Goal: Information Seeking & Learning: Check status

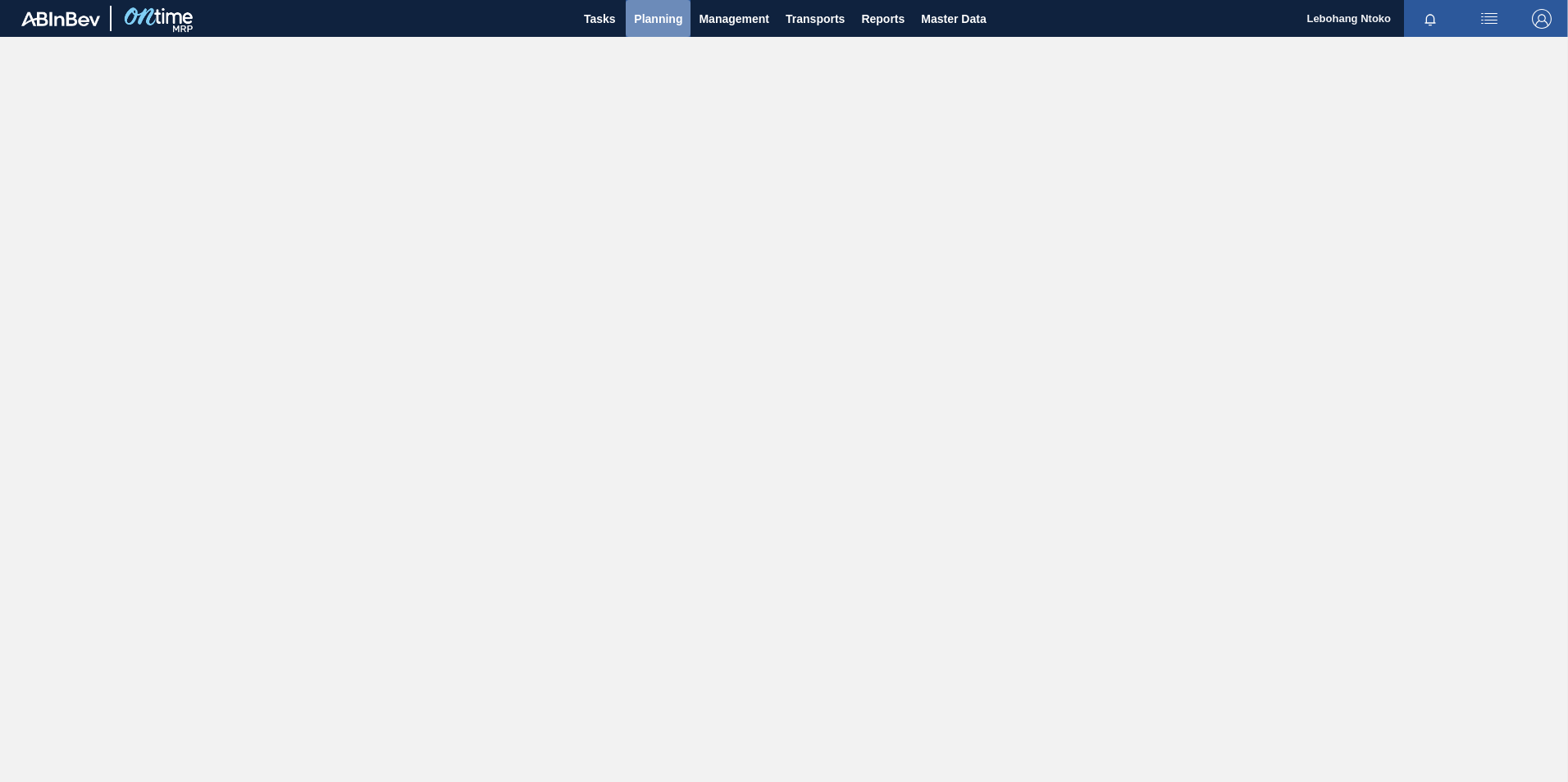
click at [648, 18] on span "Planning" at bounding box center [659, 18] width 49 height 19
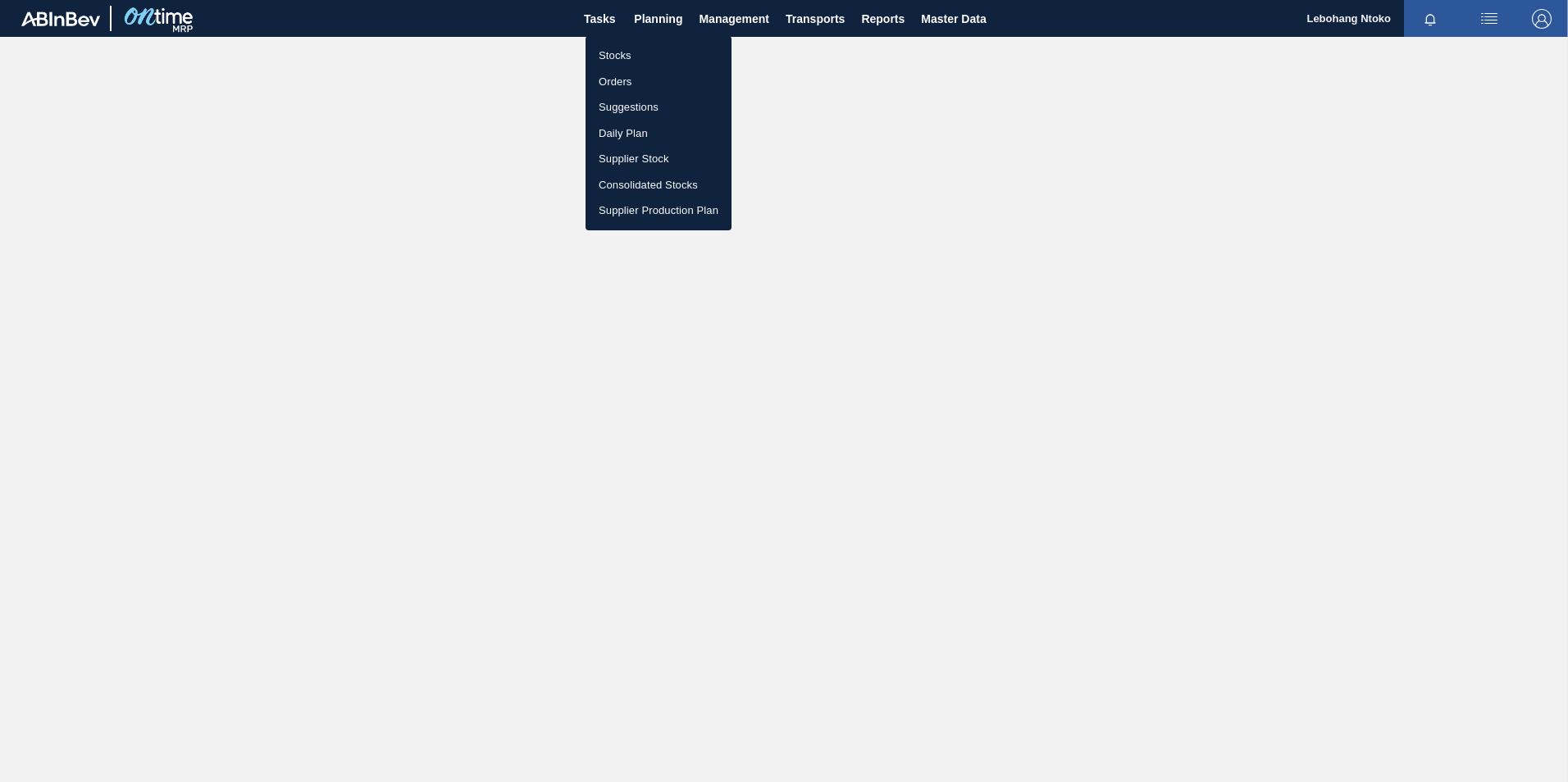
click at [612, 77] on li "Orders" at bounding box center [659, 82] width 146 height 26
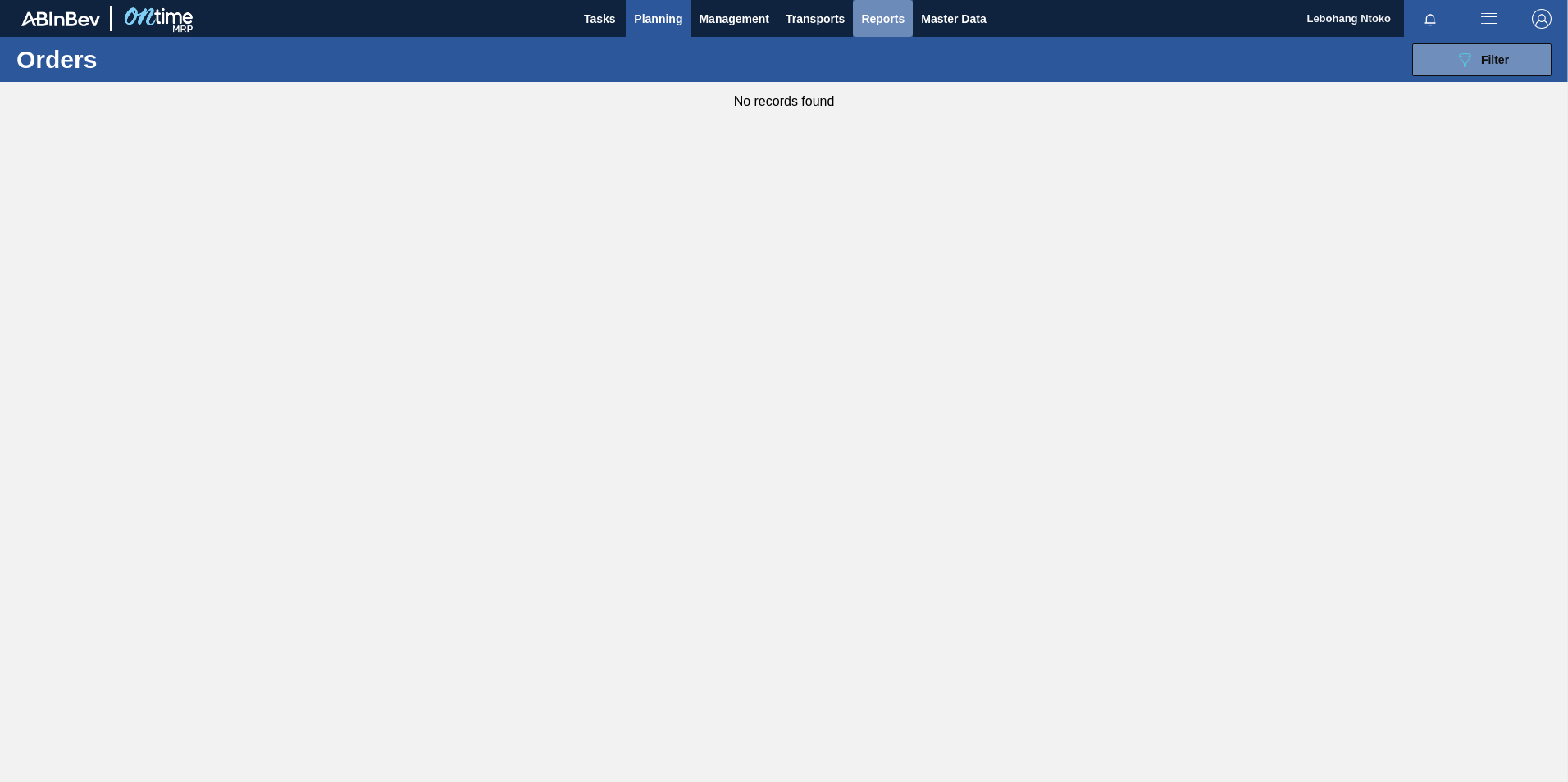
click at [882, 21] on span "Reports" at bounding box center [883, 18] width 44 height 19
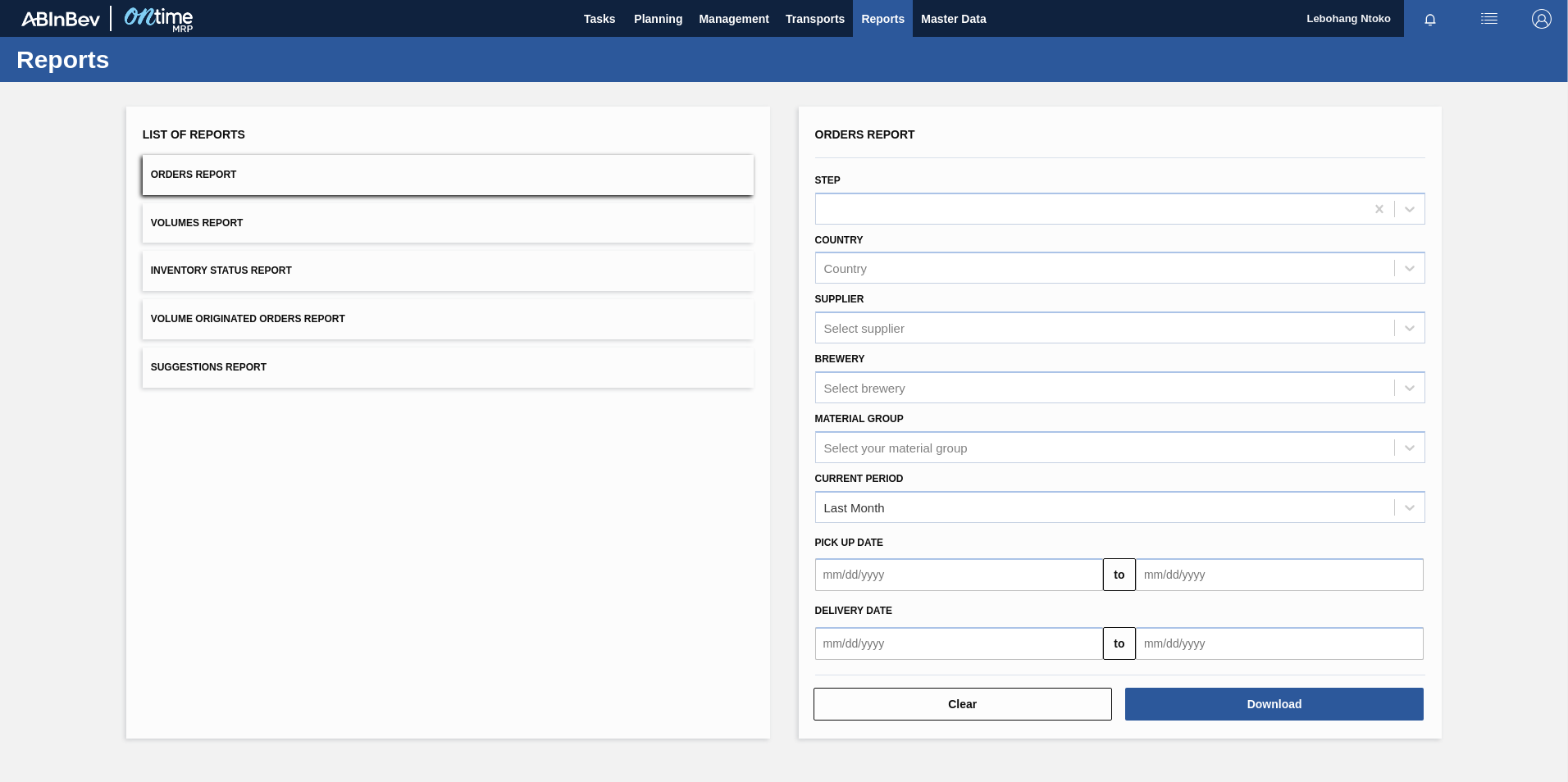
click at [263, 168] on button "Orders Report" at bounding box center [448, 175] width 611 height 40
click at [943, 17] on span "Master Data" at bounding box center [953, 18] width 65 height 19
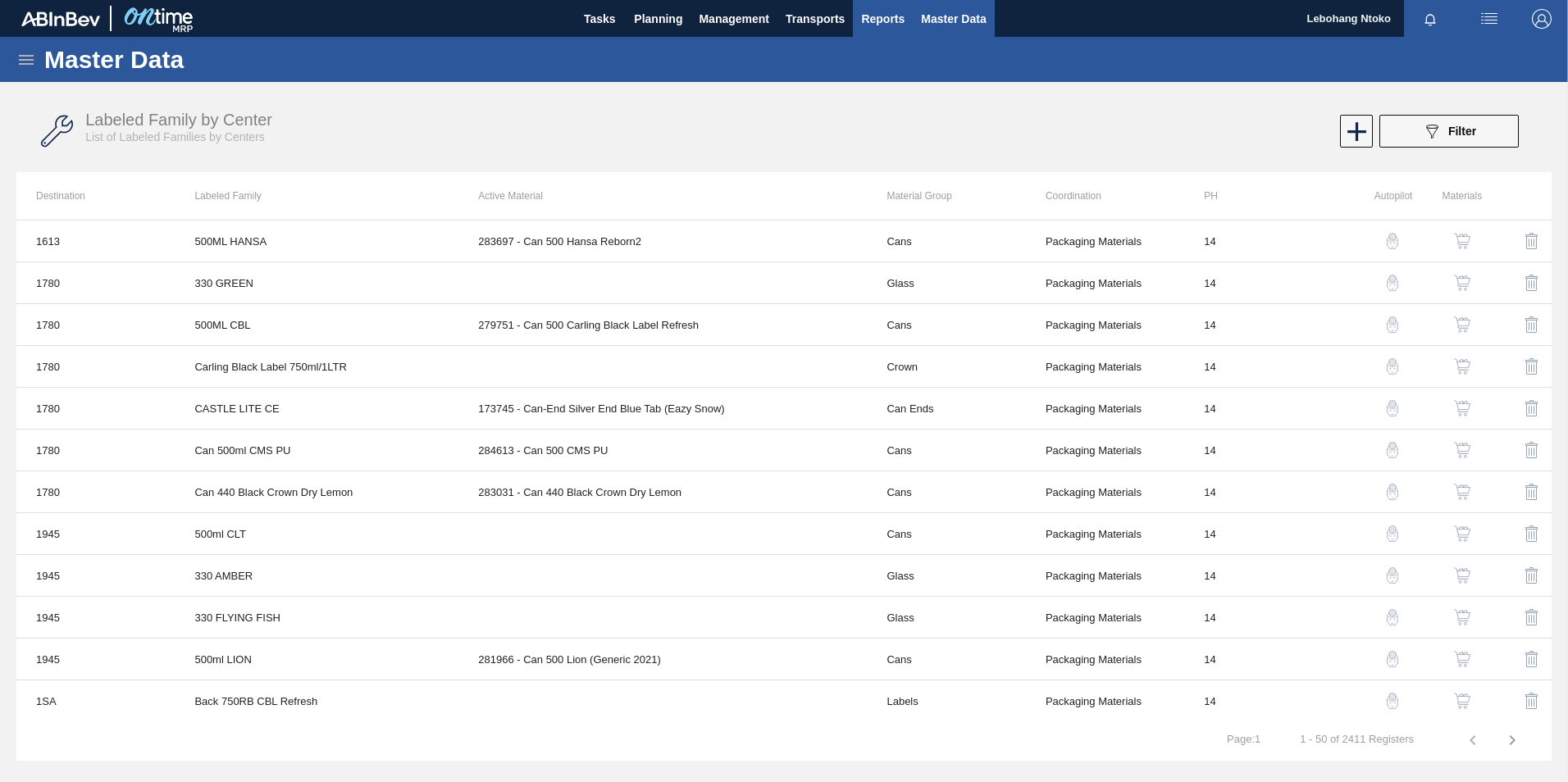
click at [879, 19] on span "Reports" at bounding box center [883, 18] width 44 height 19
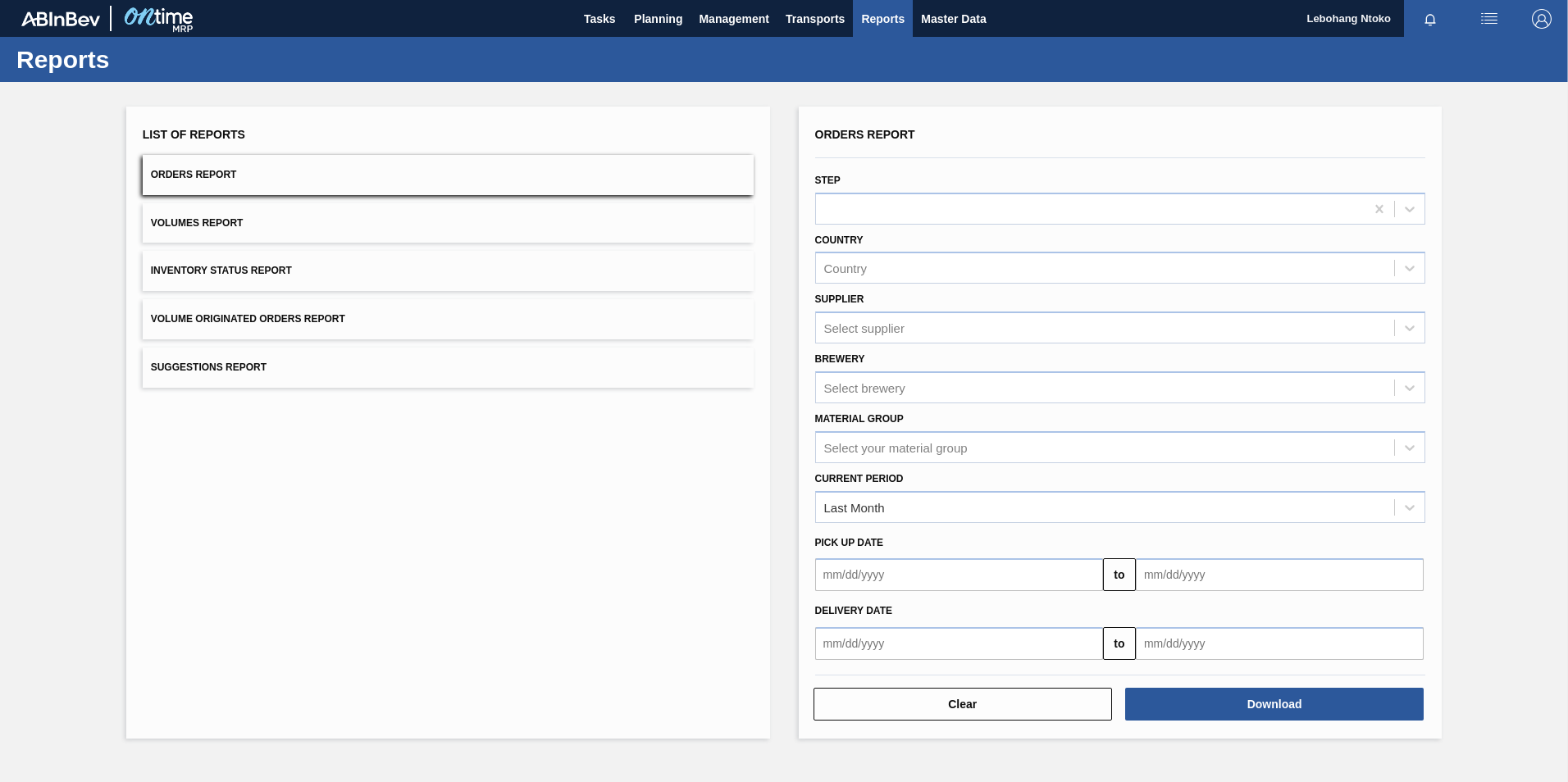
click at [223, 176] on span "Orders Report" at bounding box center [193, 175] width 86 height 12
click at [811, 21] on span "Transports" at bounding box center [815, 18] width 59 height 19
click at [751, 22] on div at bounding box center [784, 391] width 1568 height 782
click at [723, 18] on span "Management" at bounding box center [734, 18] width 71 height 19
click at [660, 15] on div at bounding box center [784, 391] width 1568 height 782
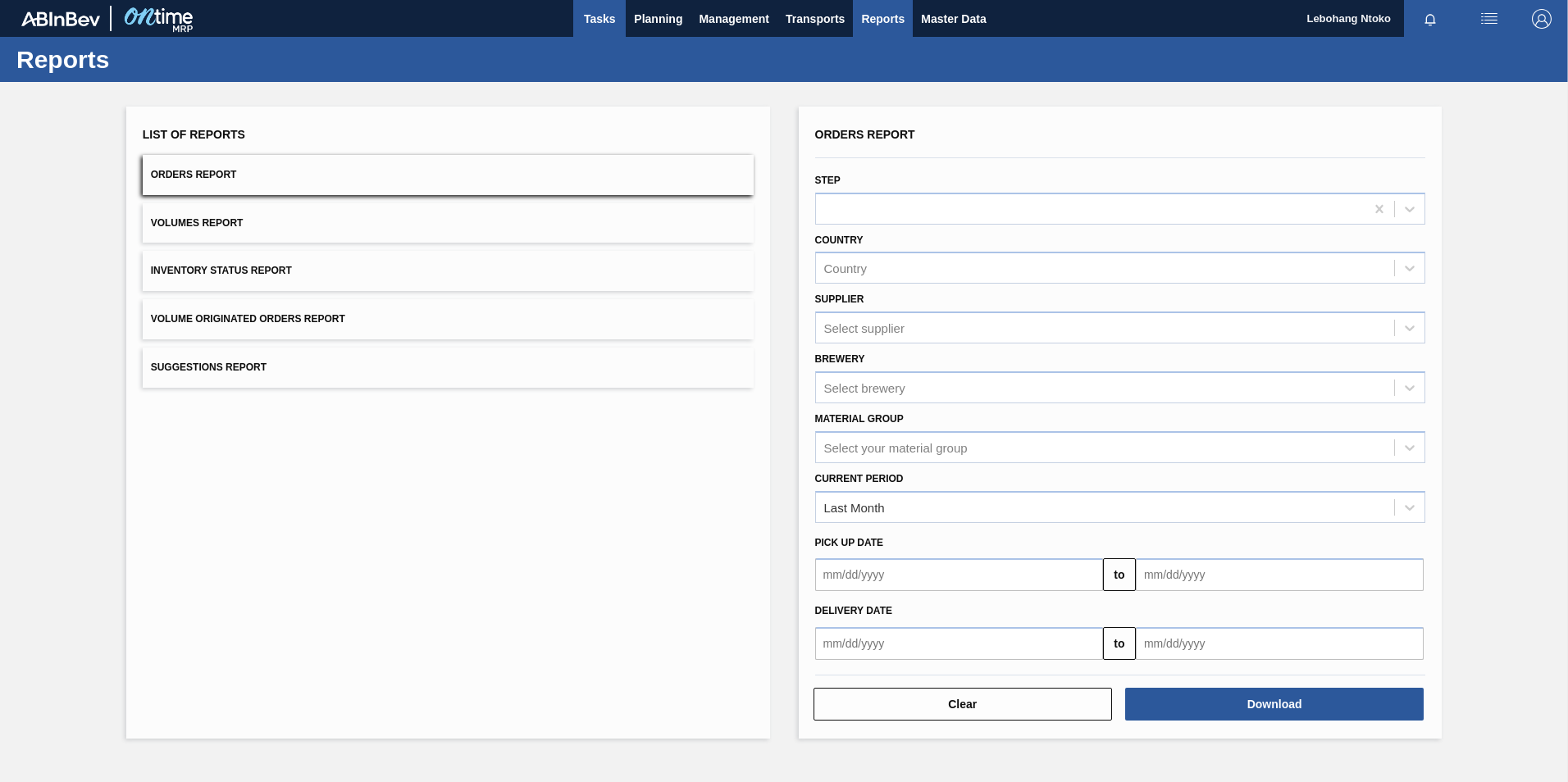
click at [601, 16] on span "Tasks" at bounding box center [599, 18] width 36 height 19
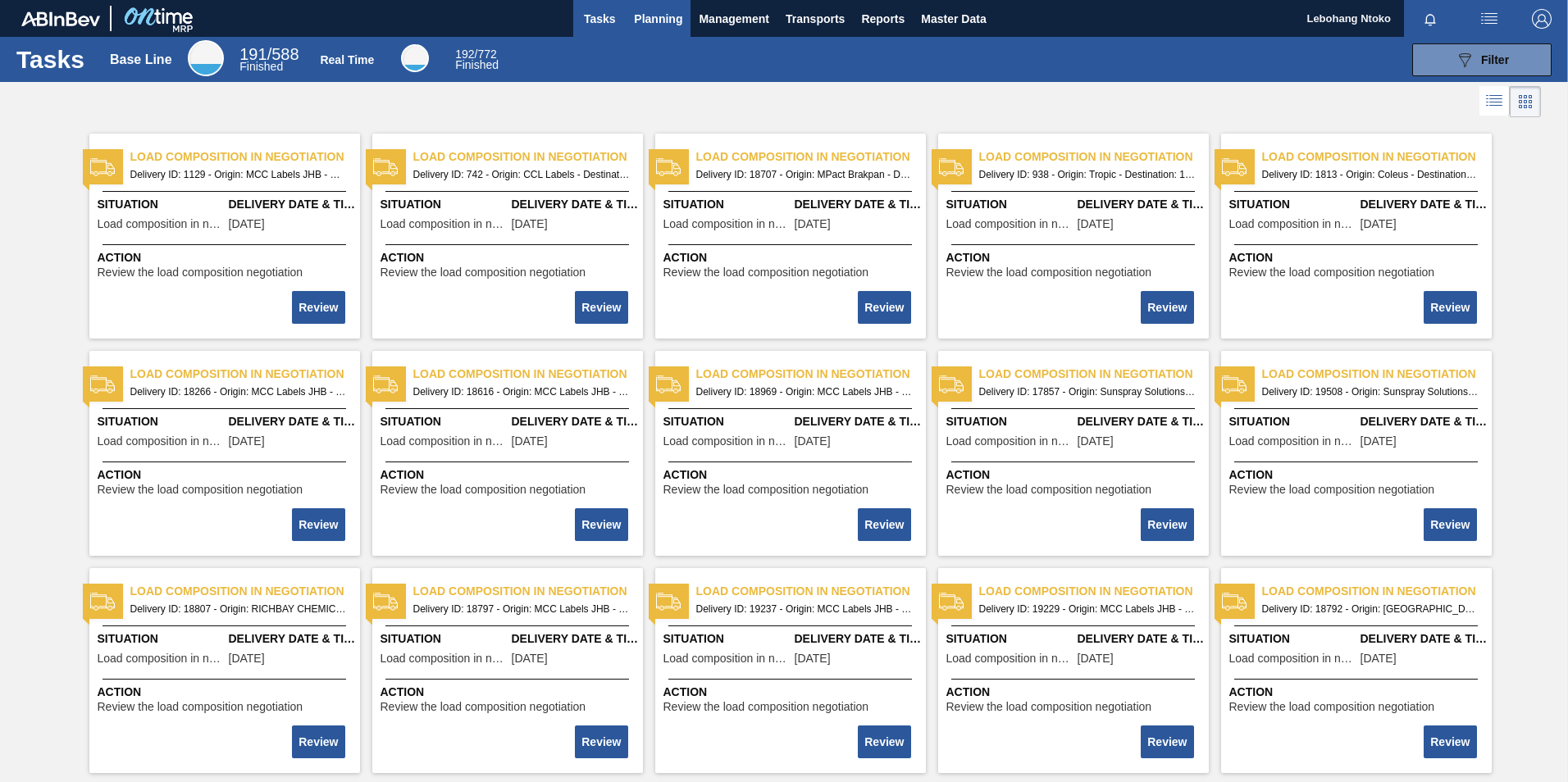
click at [669, 16] on span "Planning" at bounding box center [659, 18] width 49 height 19
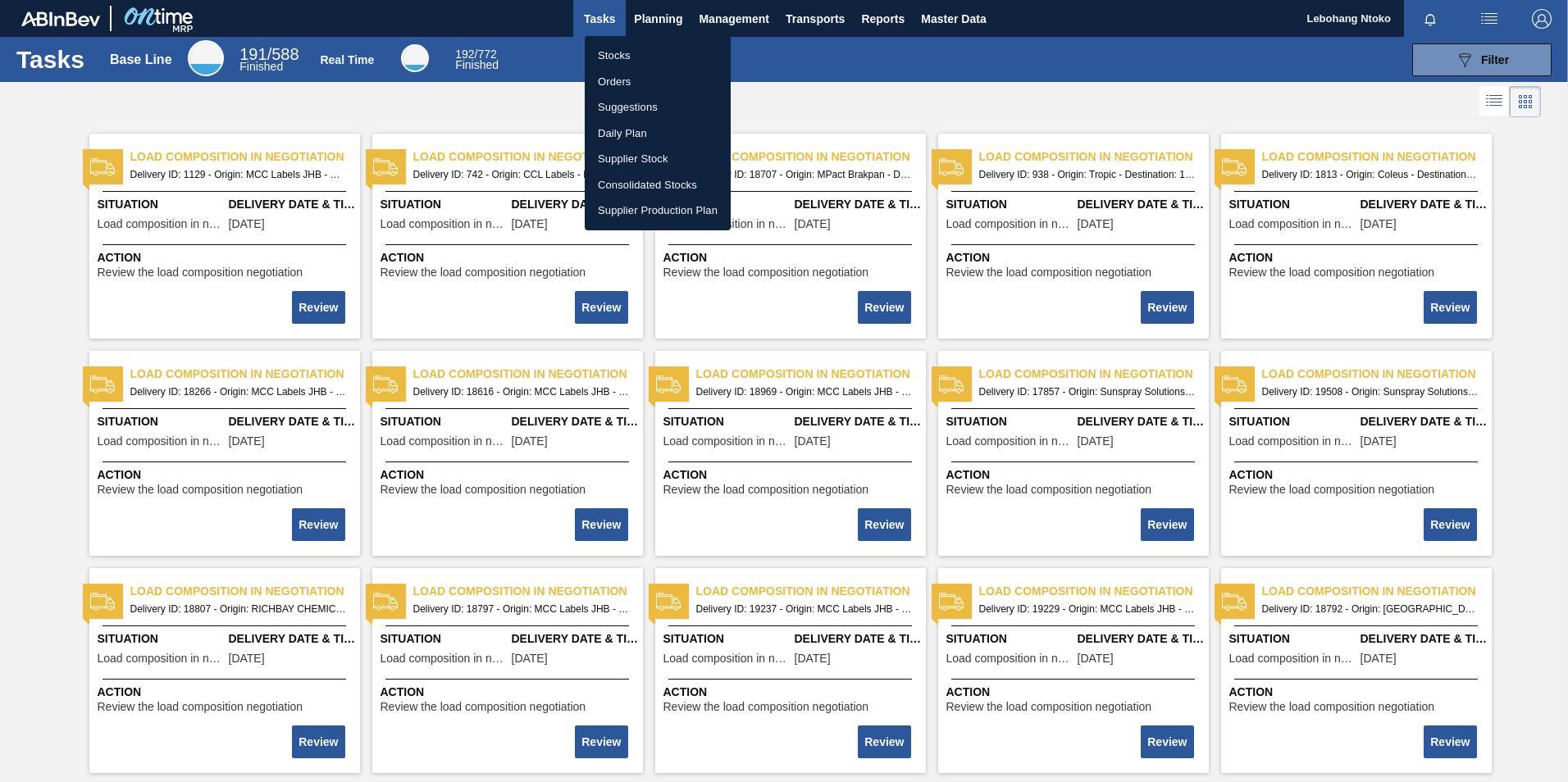
click at [609, 54] on li "Stocks" at bounding box center [658, 55] width 146 height 26
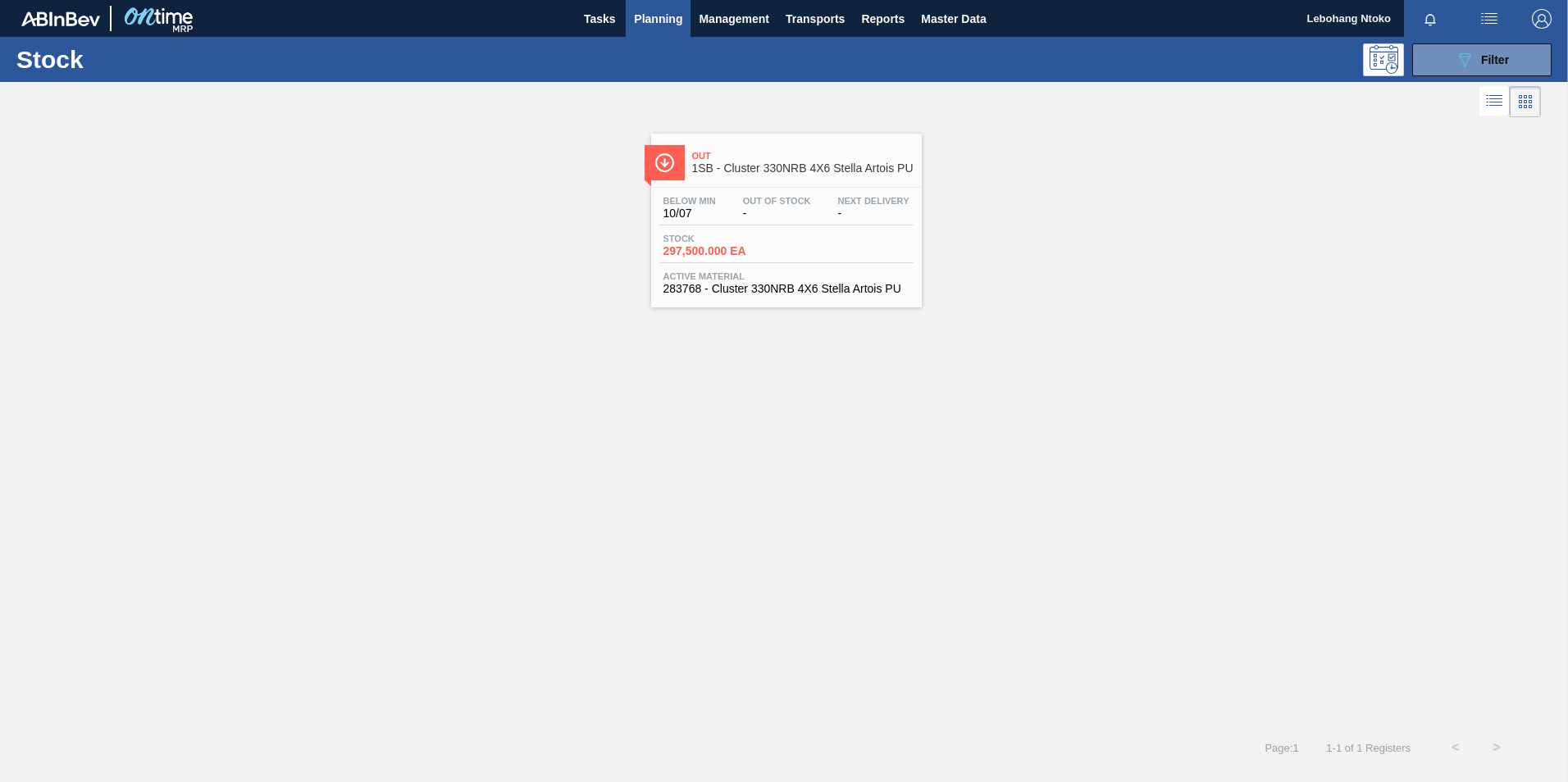
click at [818, 235] on div "Stock 297,500.000 EA" at bounding box center [787, 248] width 254 height 29
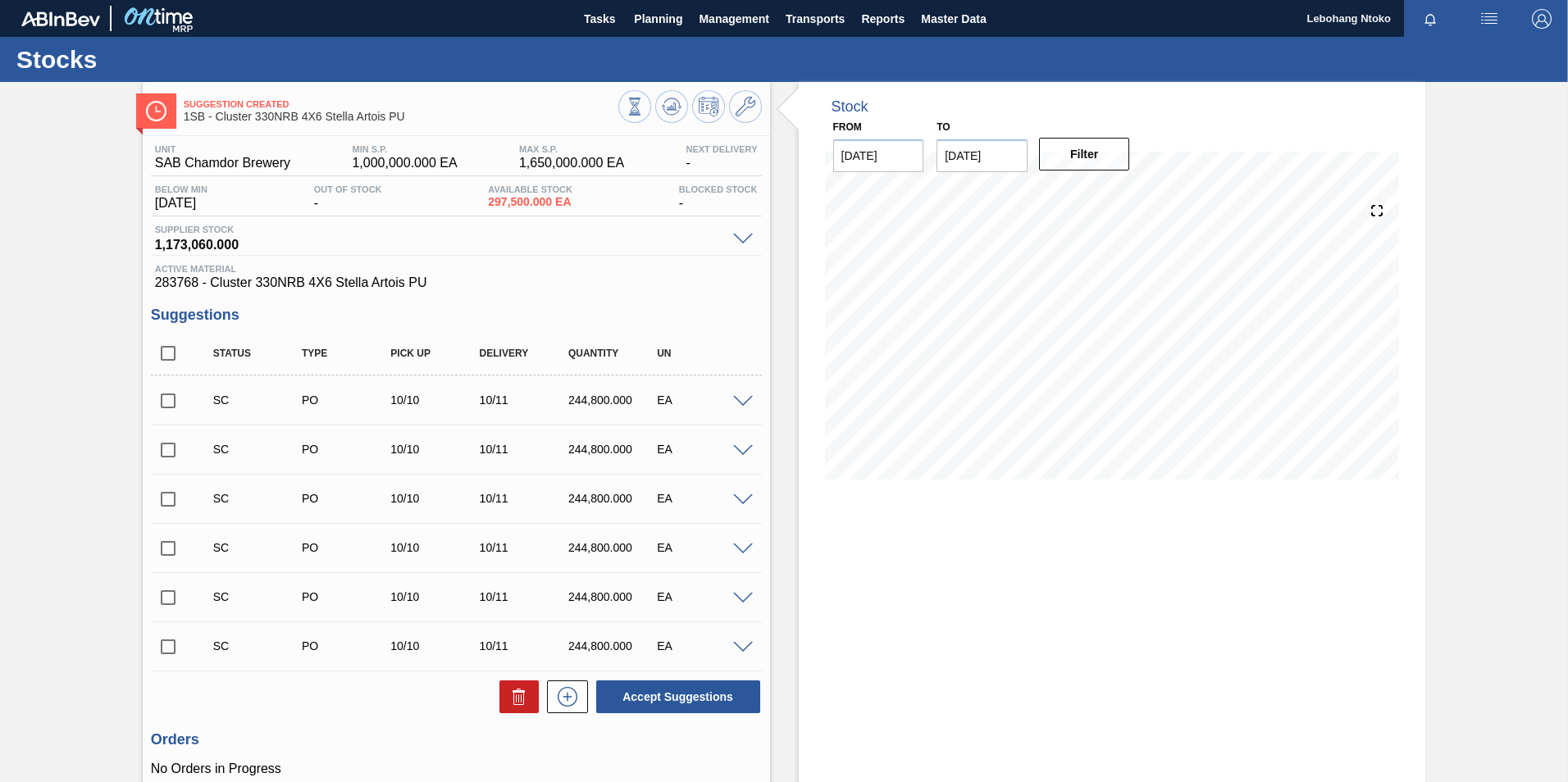
click at [737, 396] on span at bounding box center [743, 402] width 19 height 13
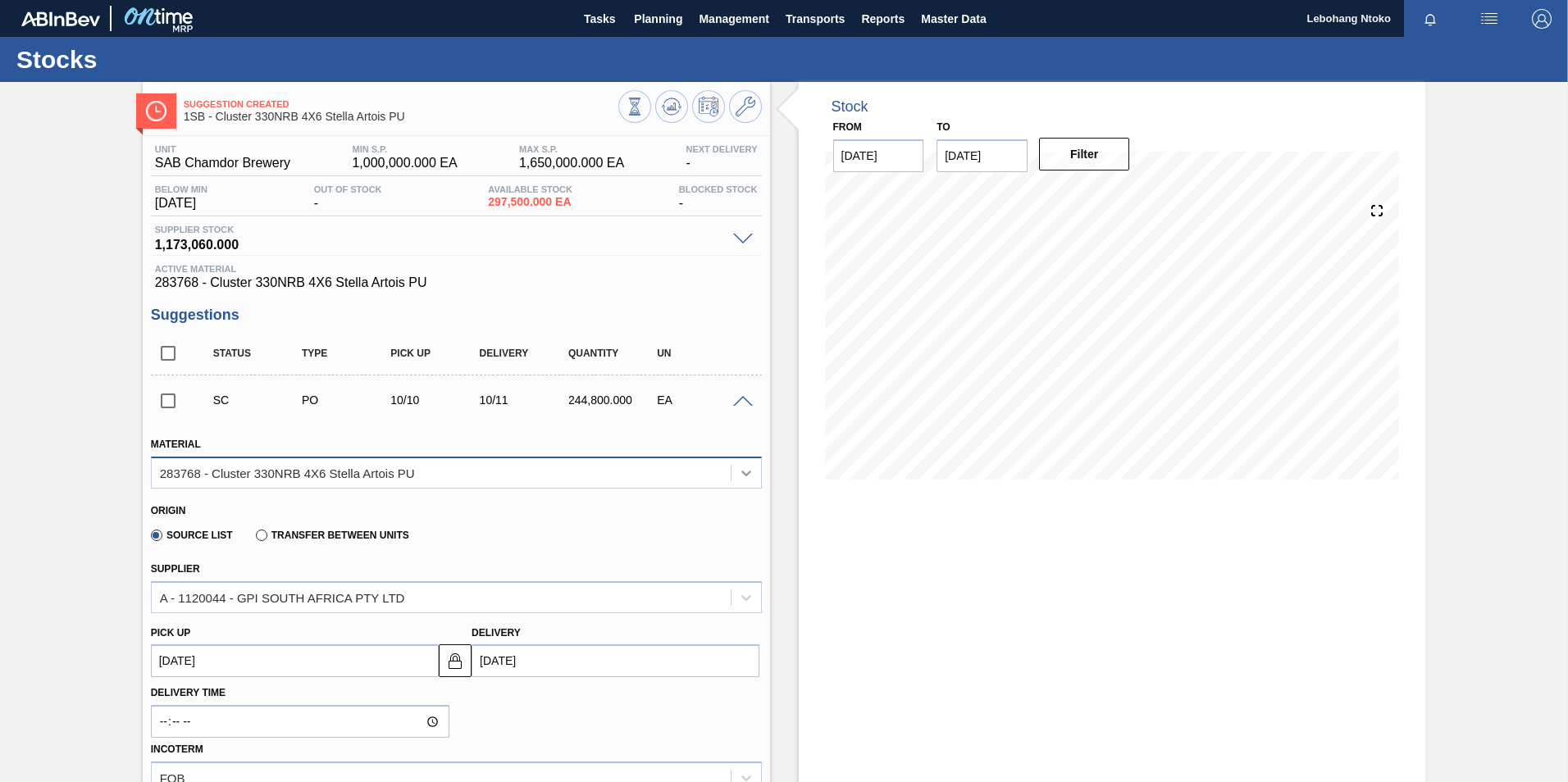
click at [741, 474] on icon at bounding box center [745, 473] width 16 height 16
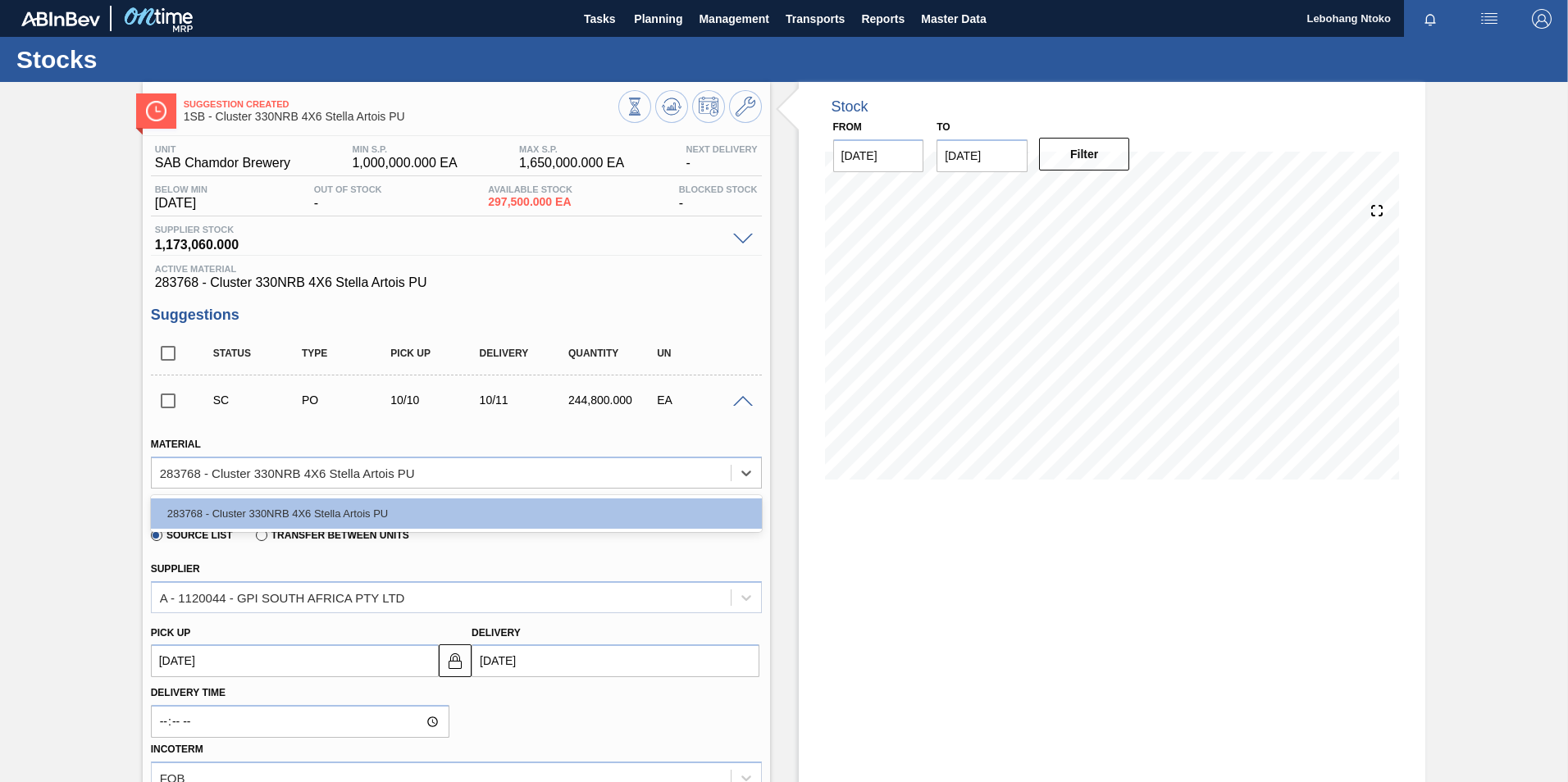
click at [591, 552] on div "Origin Source List Transfer between Units" at bounding box center [457, 523] width 624 height 61
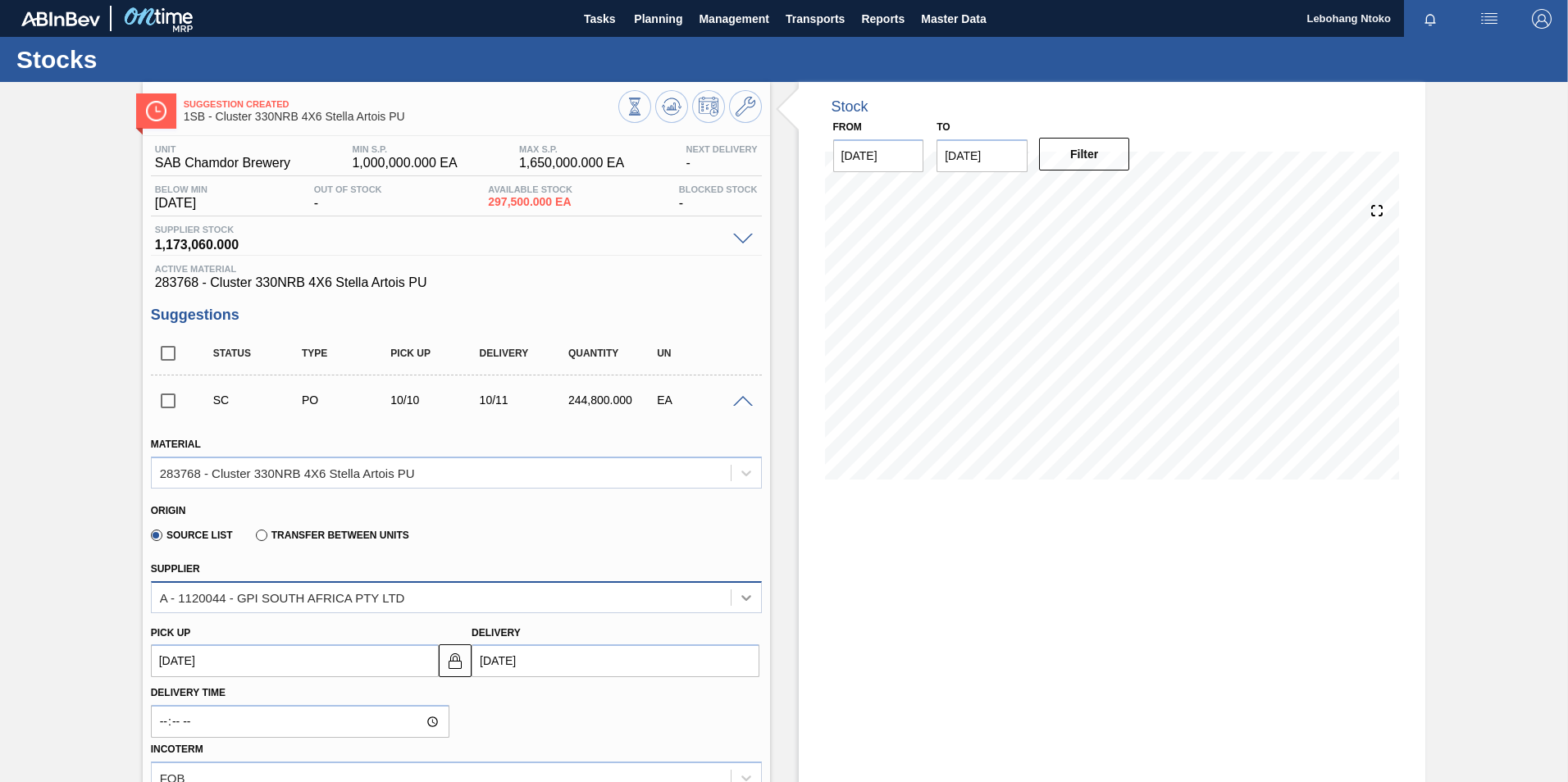
click at [747, 596] on icon at bounding box center [745, 597] width 16 height 16
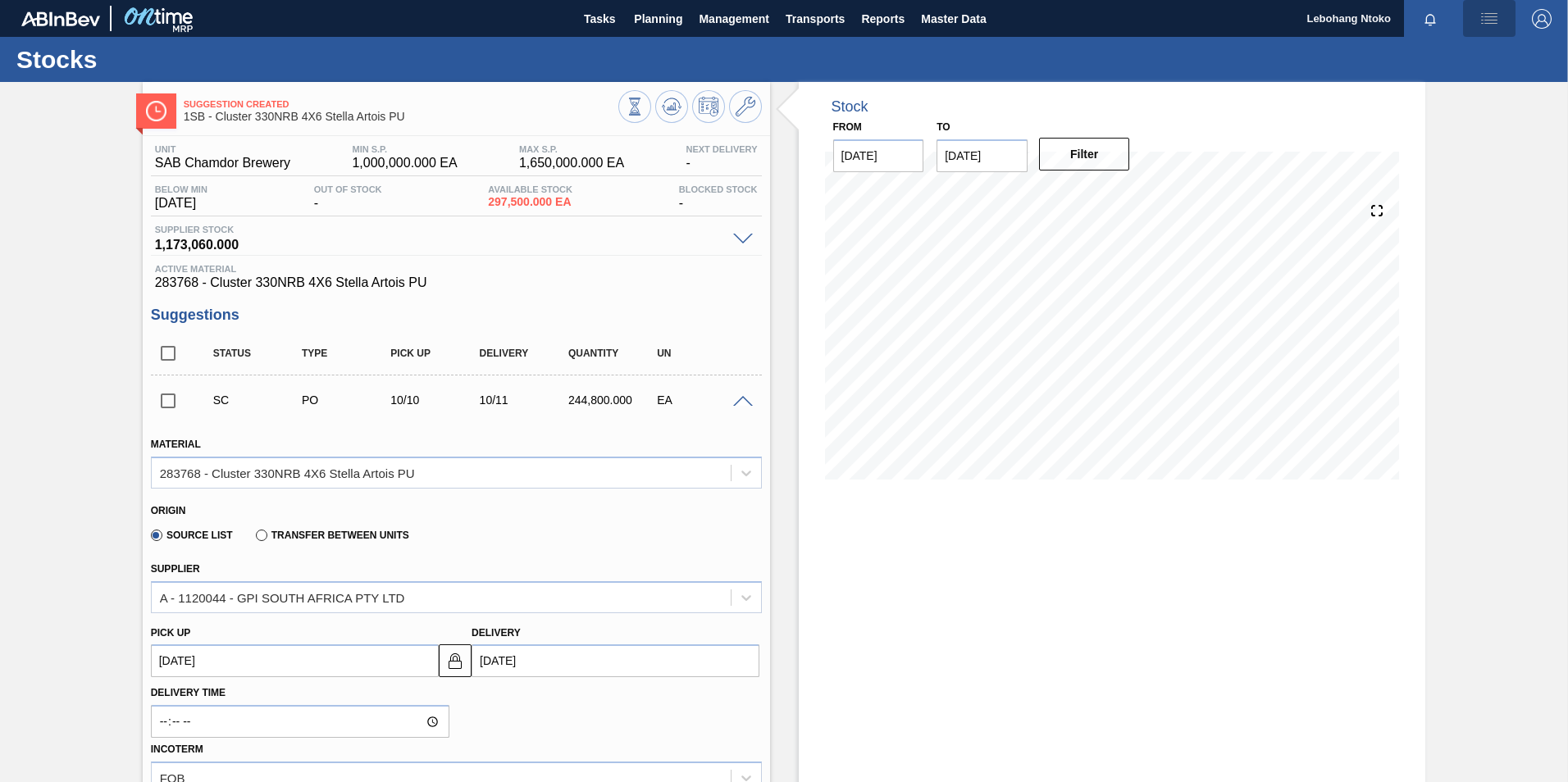
click at [1485, 14] on img "button" at bounding box center [1489, 18] width 19 height 19
click at [552, 113] on div at bounding box center [784, 391] width 1568 height 782
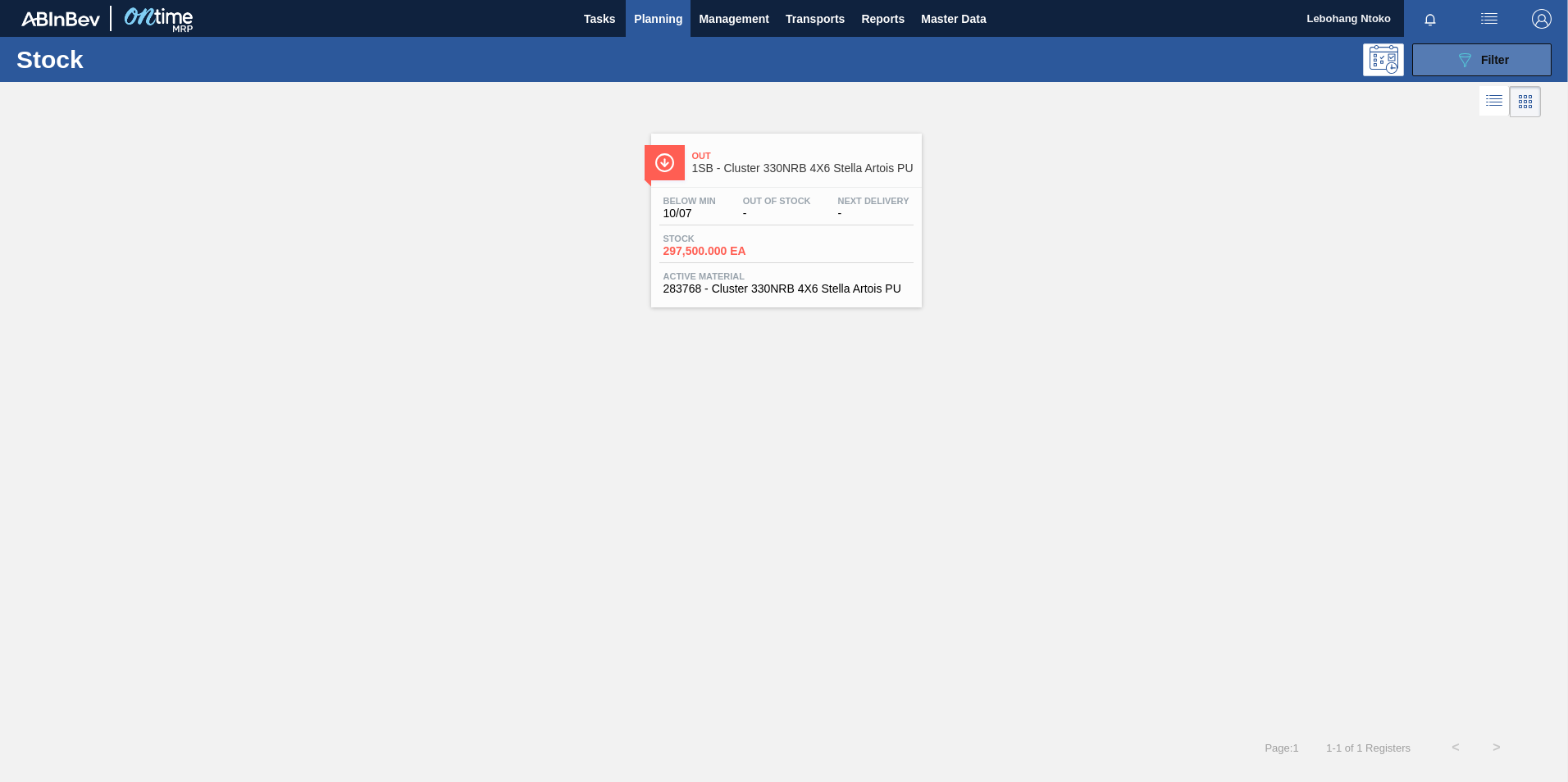
click at [1482, 60] on span "Filter" at bounding box center [1495, 60] width 28 height 13
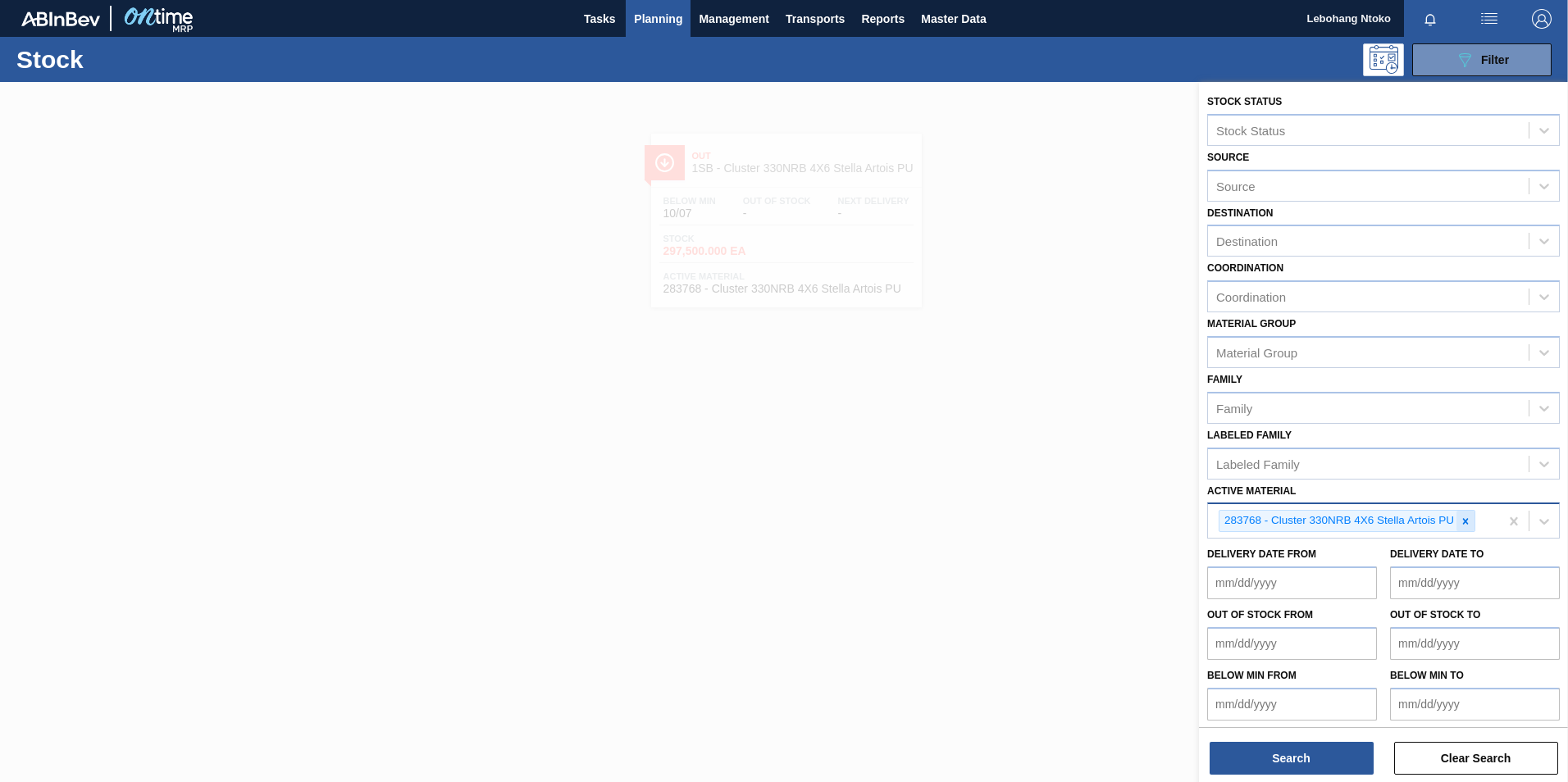
click at [1462, 518] on icon at bounding box center [1465, 521] width 12 height 12
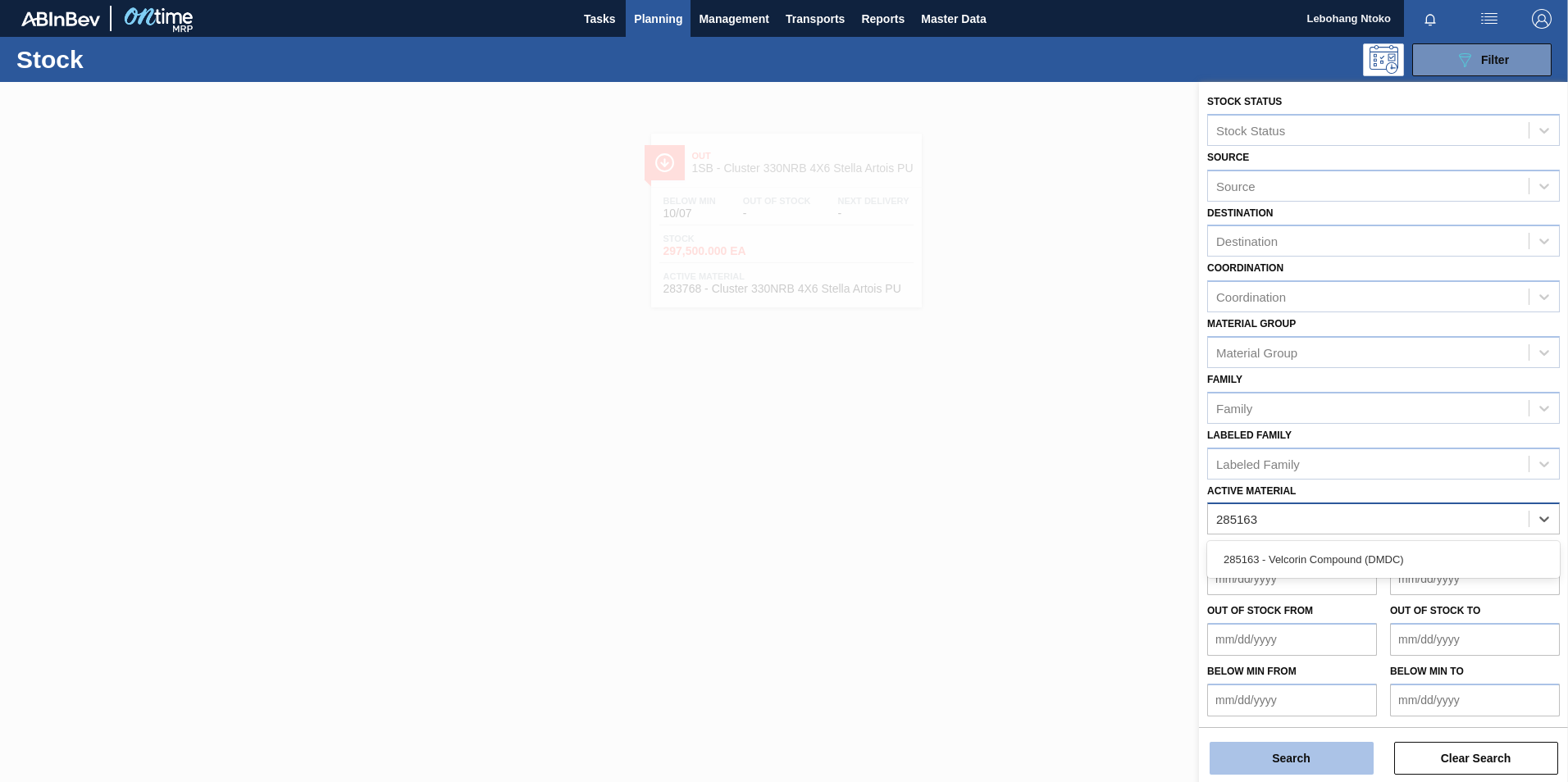
type Material "285163"
click at [1280, 753] on button "Search" at bounding box center [1291, 758] width 164 height 33
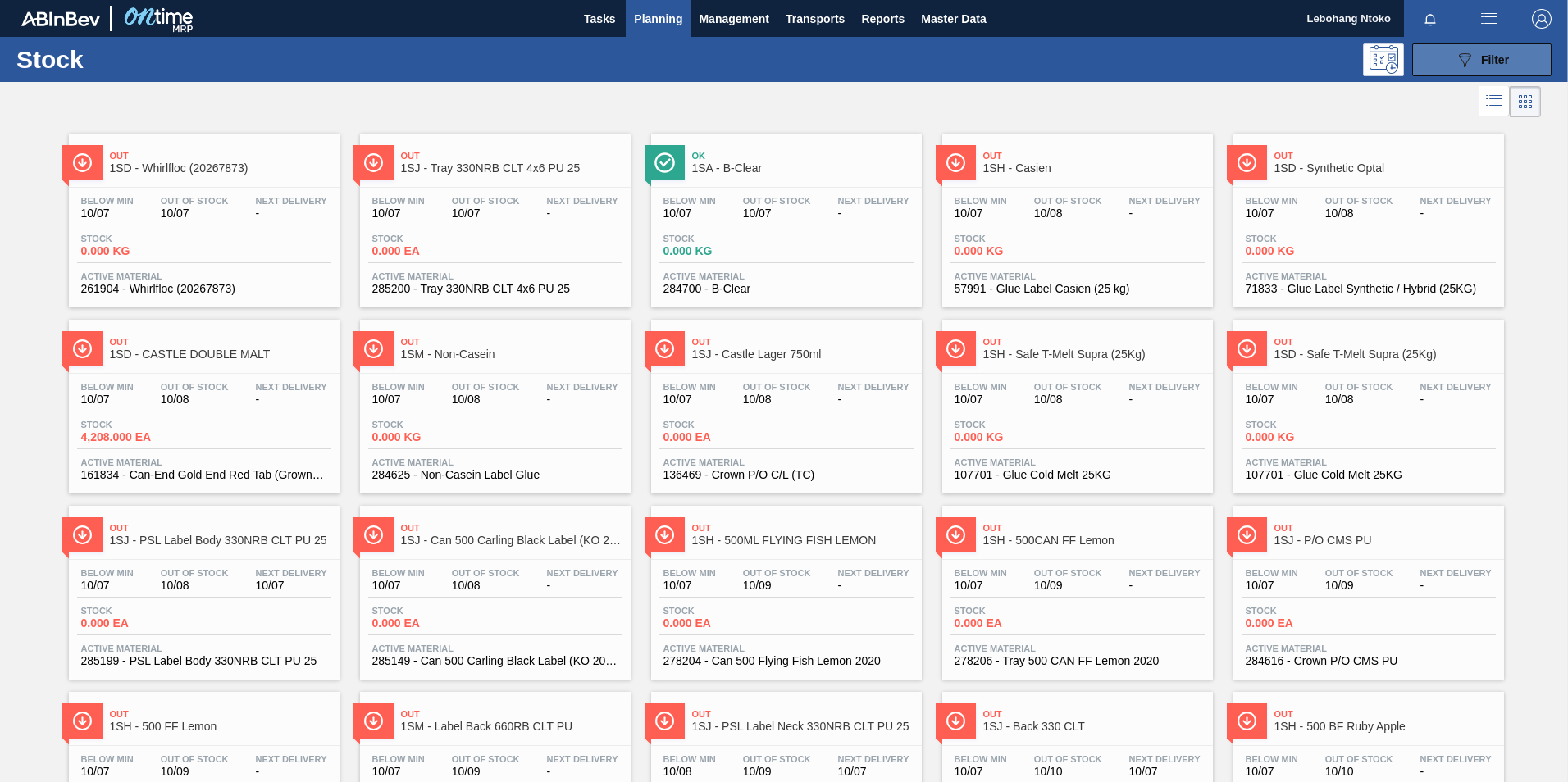
click at [1491, 66] on div "089F7B8B-B2A5-4AFE-B5C0-19BA573D28AC Filter" at bounding box center [1481, 59] width 54 height 19
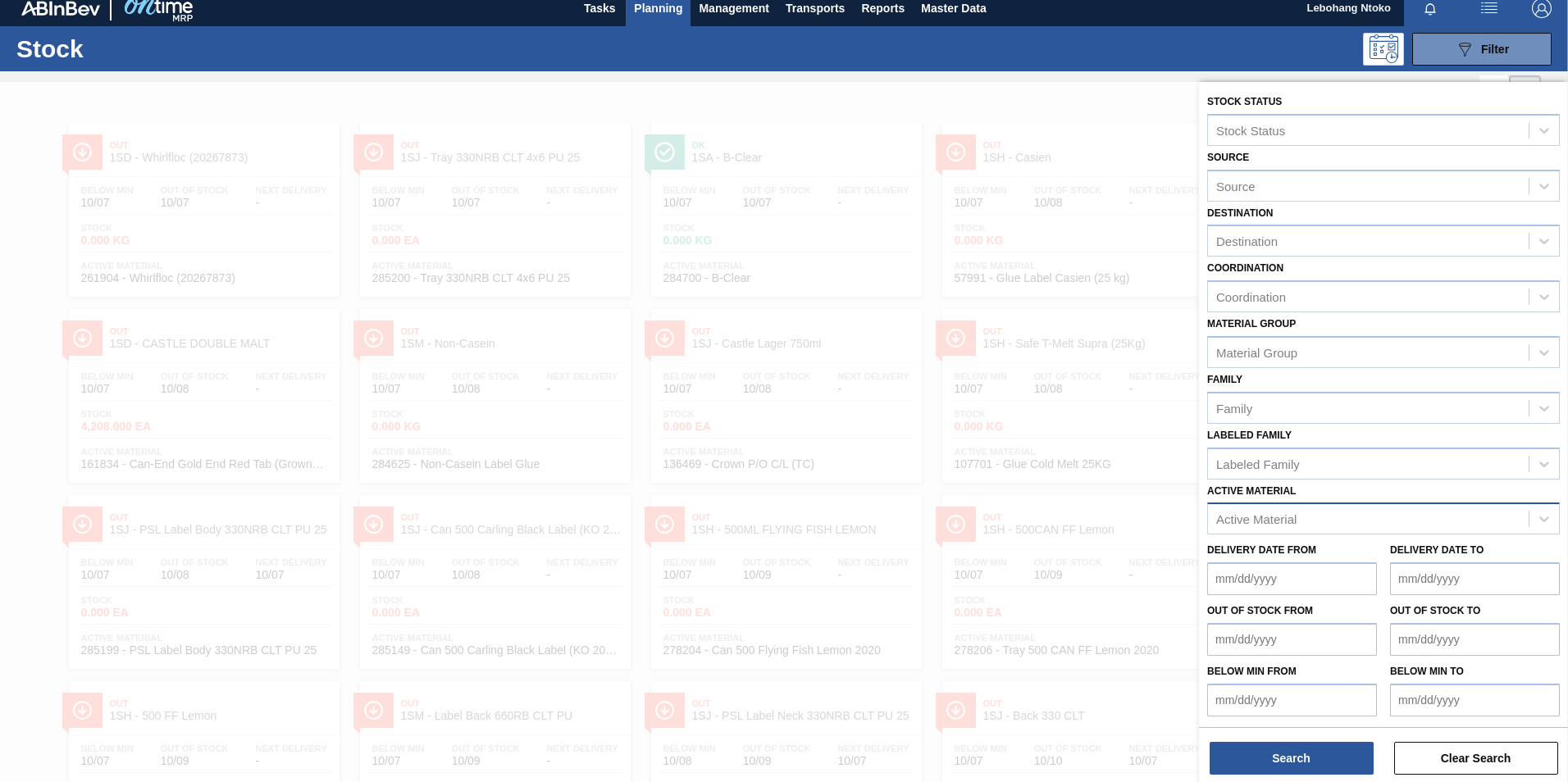
click at [1274, 517] on div "Active Material" at bounding box center [1257, 519] width 81 height 14
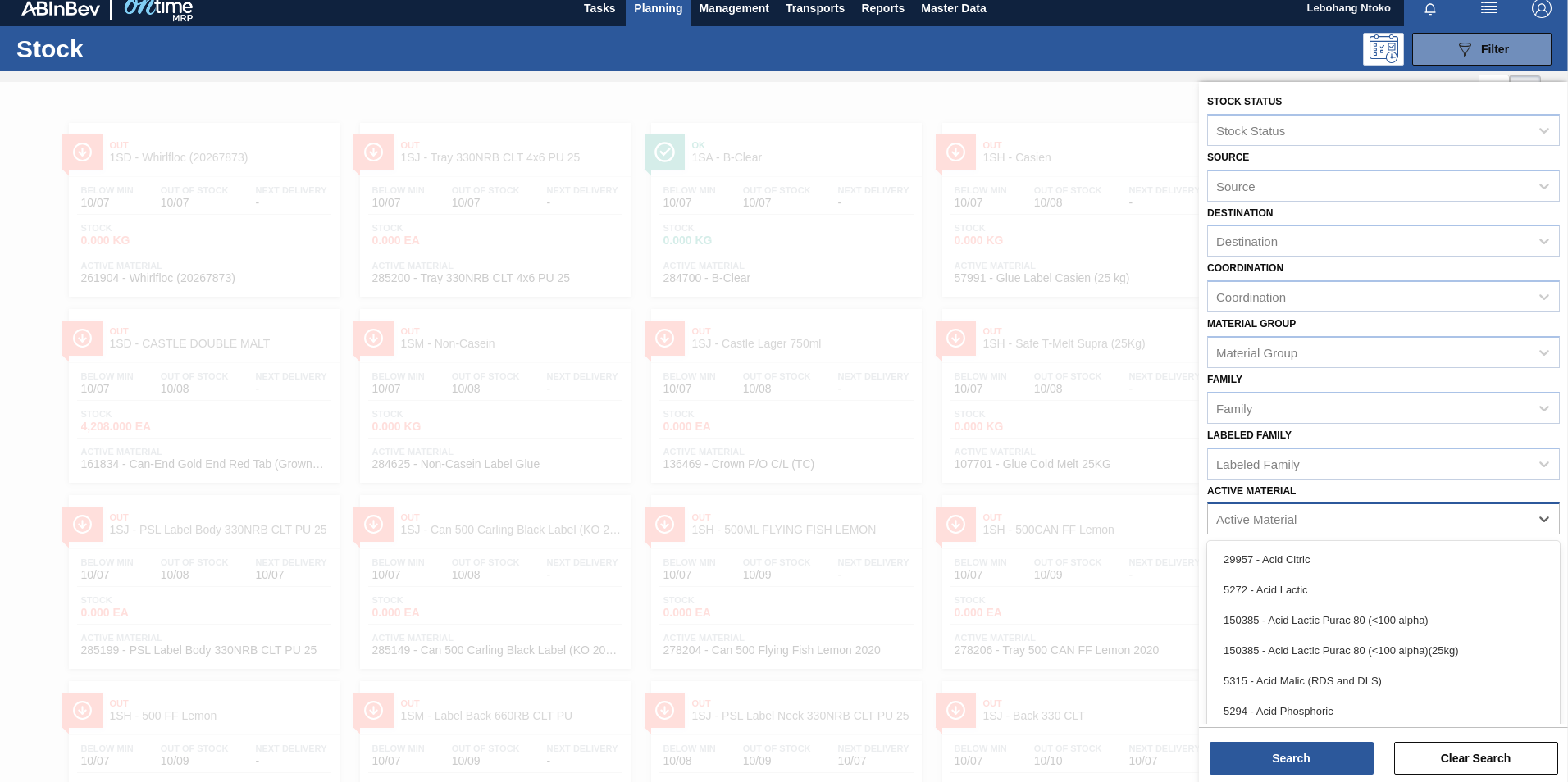
scroll to position [12, 0]
type Material "28516"
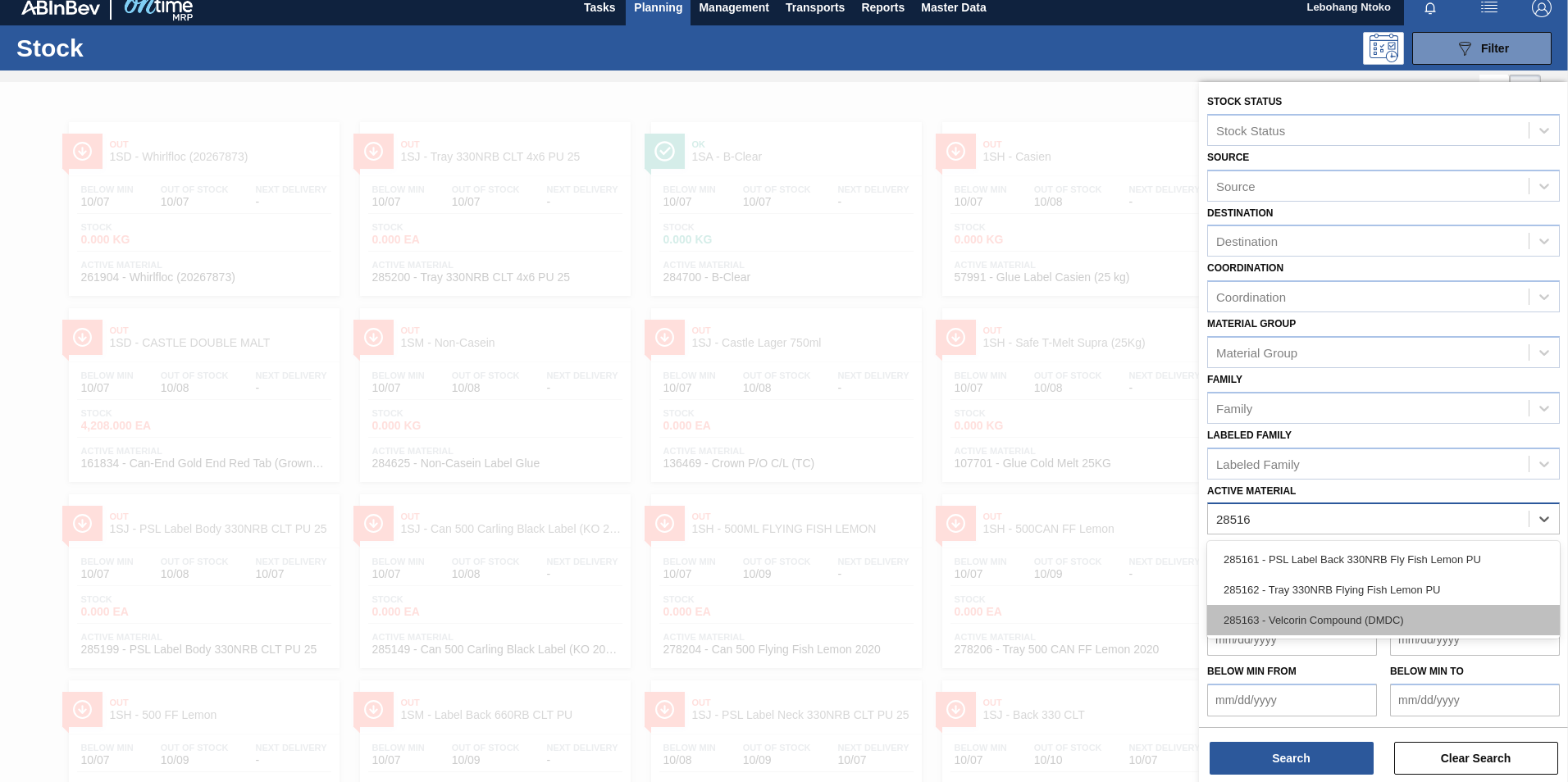
click at [1297, 618] on div "285163 - Velcorin Compound (DMDC)" at bounding box center [1383, 620] width 352 height 30
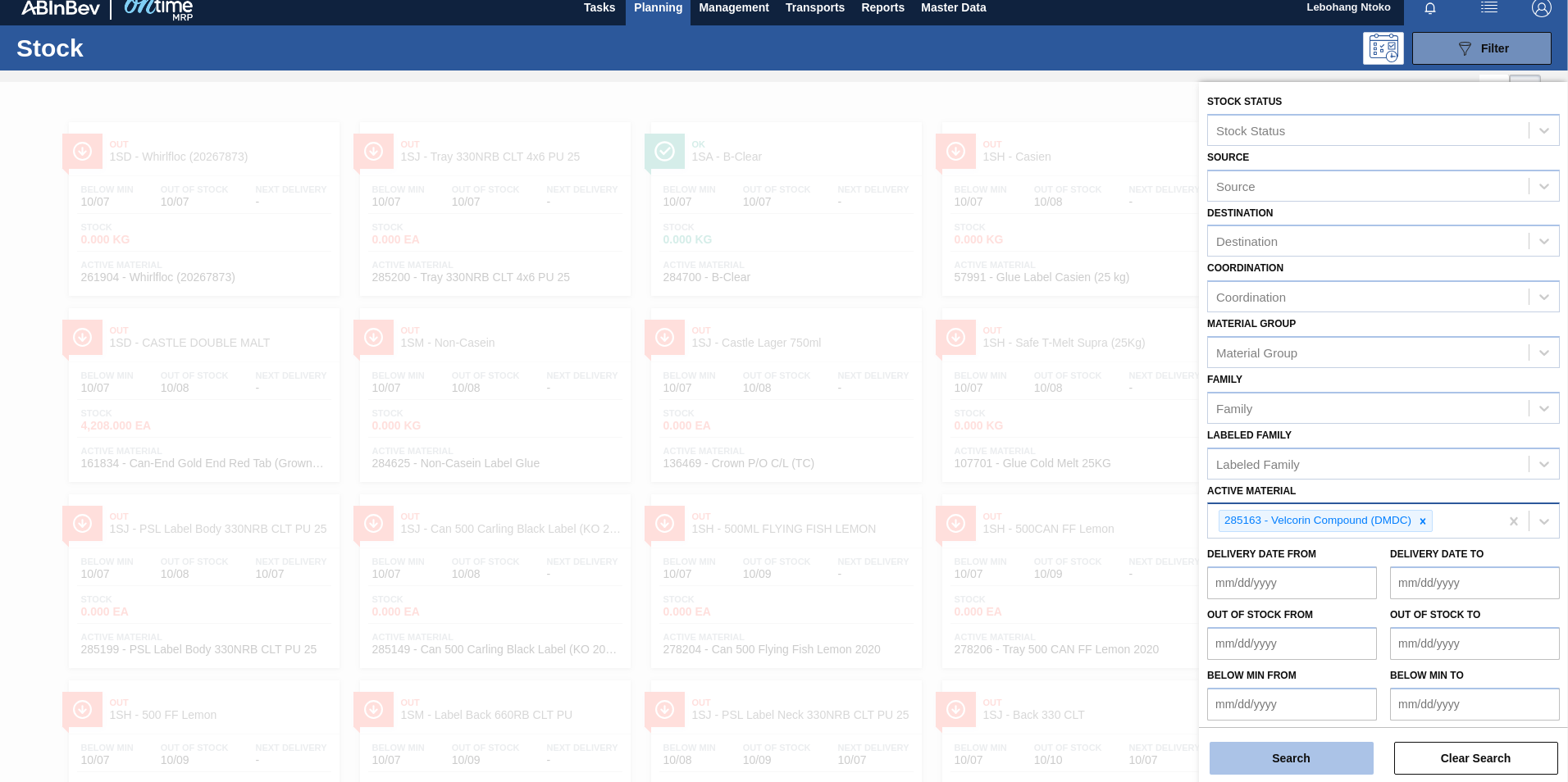
click at [1321, 755] on button "Search" at bounding box center [1291, 758] width 164 height 33
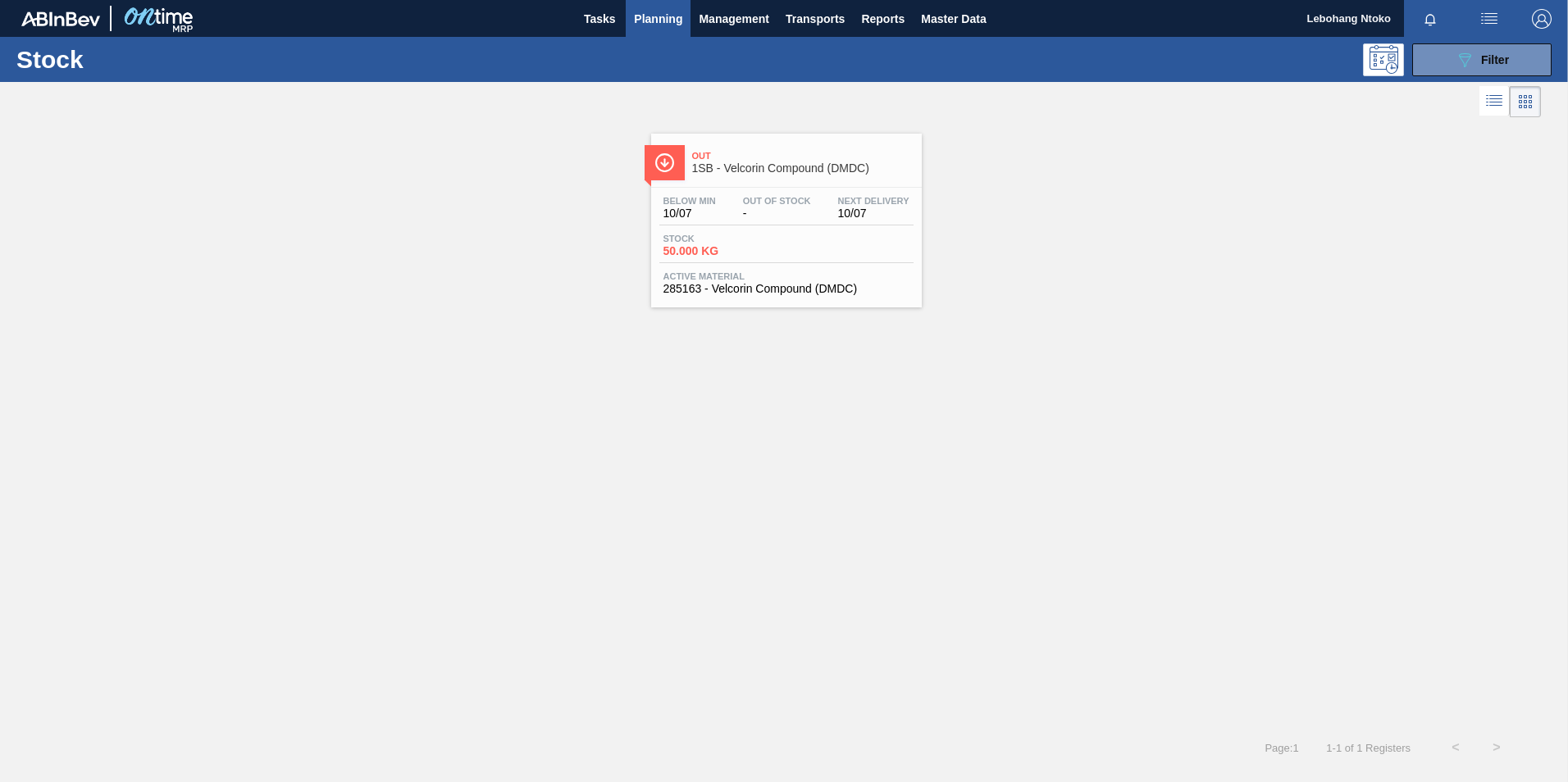
click at [805, 235] on div "Stock 50.000 KG" at bounding box center [787, 248] width 254 height 29
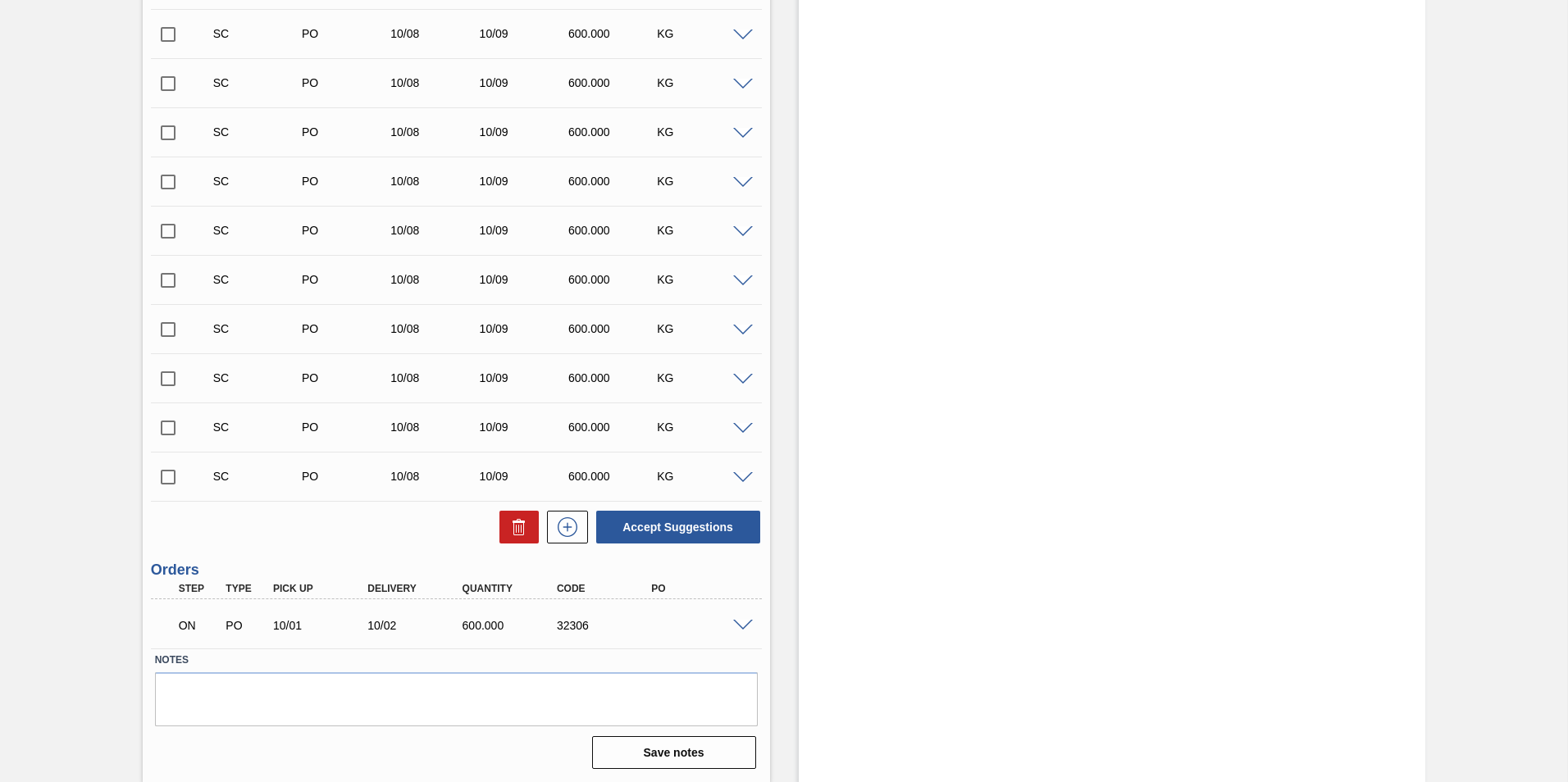
scroll to position [1017, 0]
click at [743, 624] on span at bounding box center [743, 625] width 19 height 13
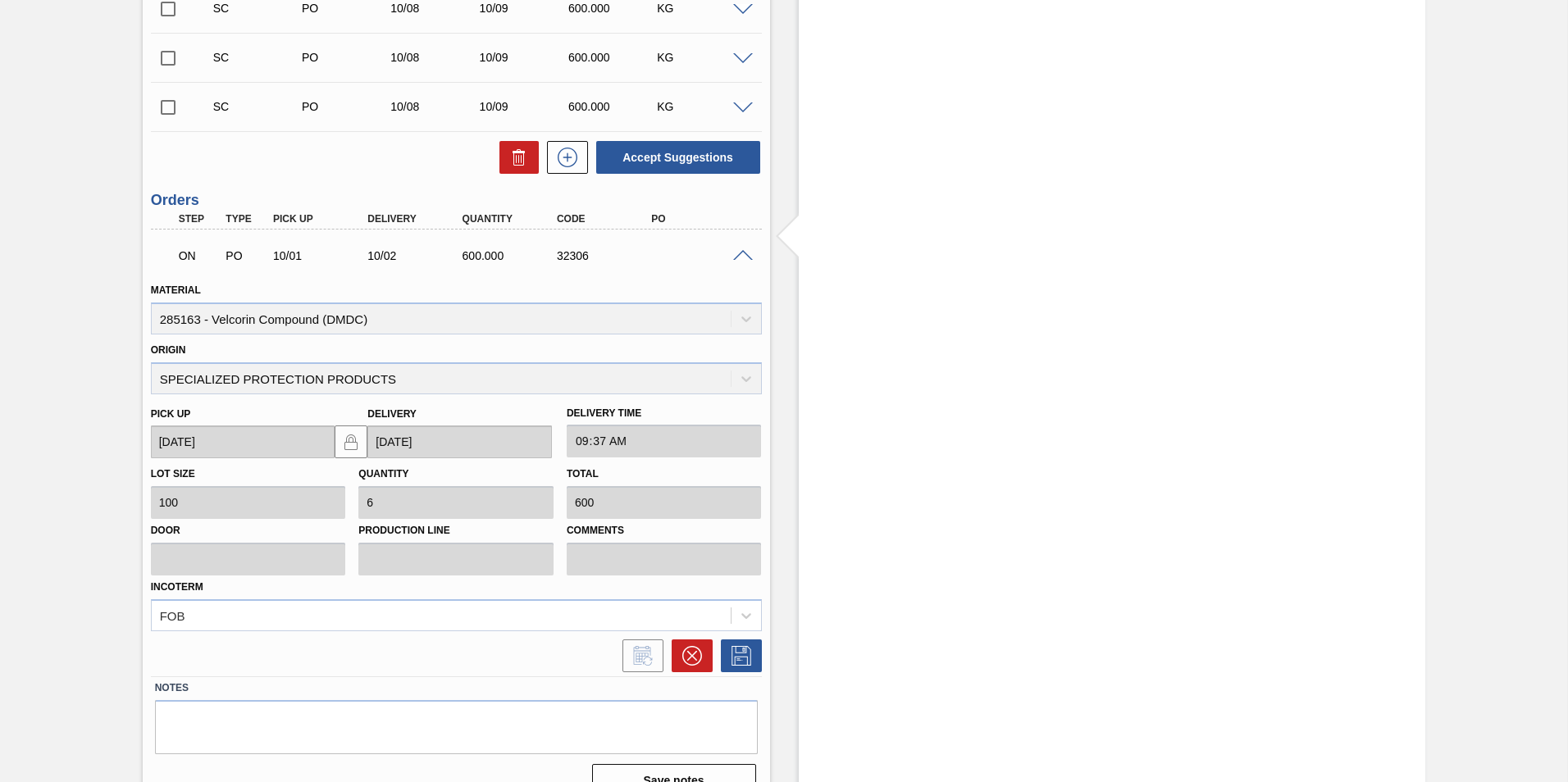
scroll to position [1414, 0]
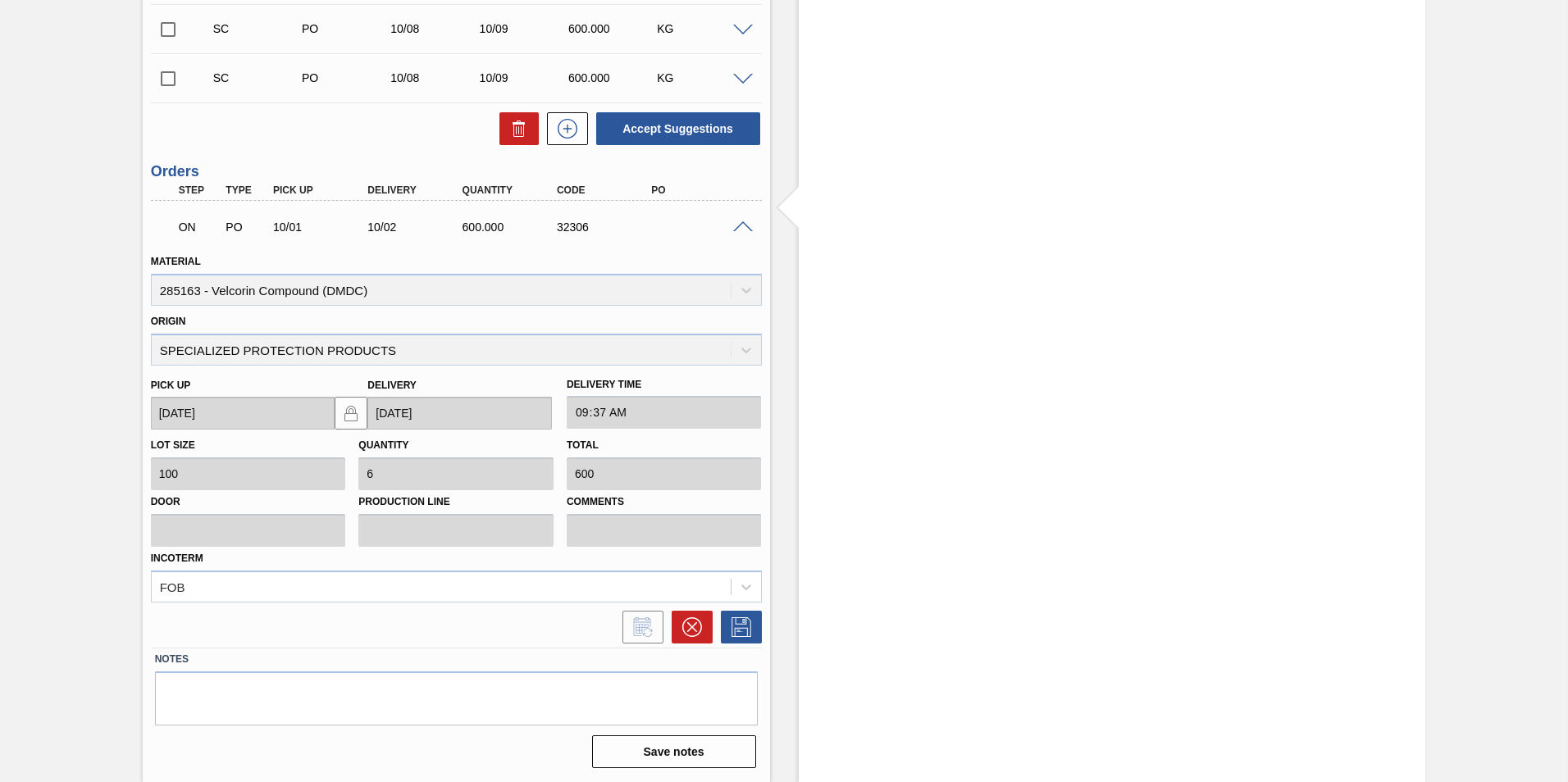
click at [465, 378] on div "Delivery [DATE]" at bounding box center [459, 402] width 184 height 56
